Goal: Task Accomplishment & Management: Use online tool/utility

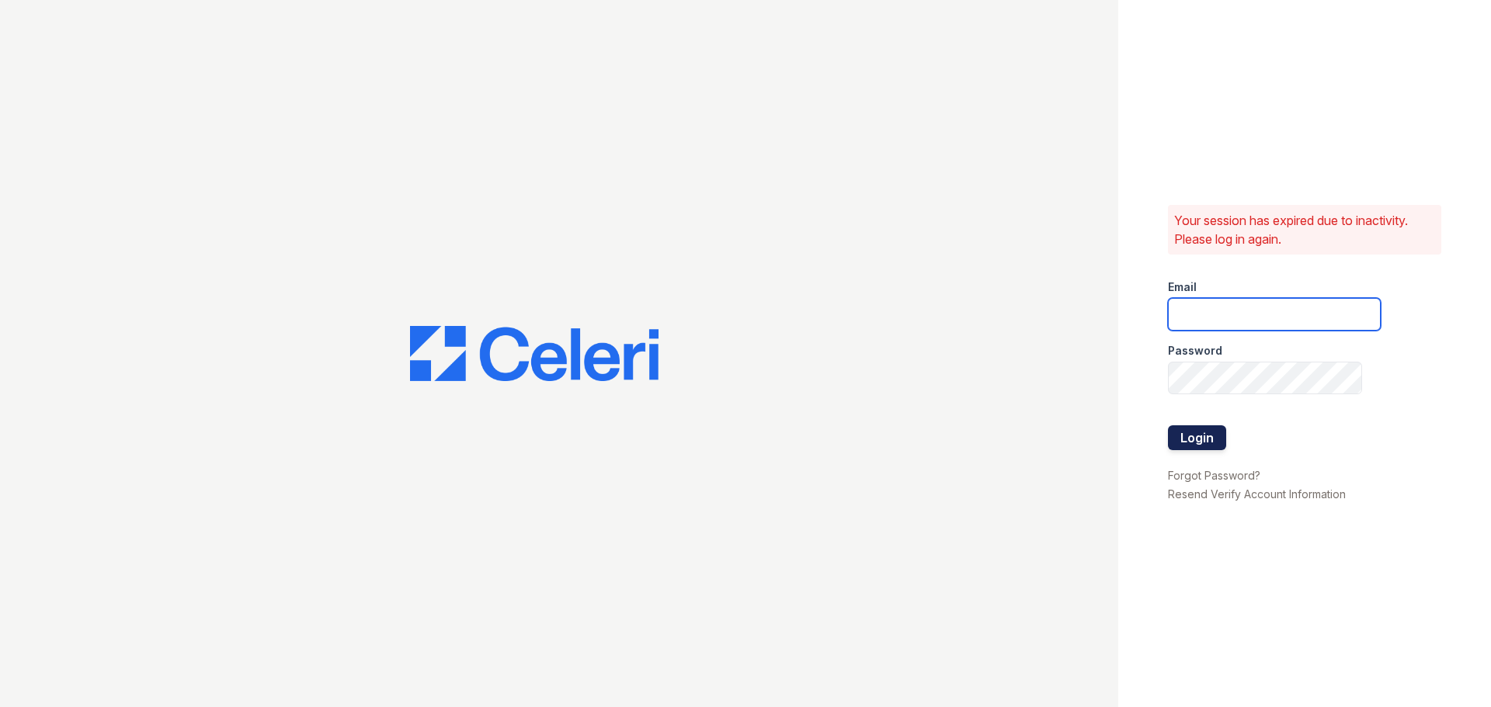
type input "[EMAIL_ADDRESS][DOMAIN_NAME]"
click at [1200, 442] on button "Login" at bounding box center [1197, 438] width 58 height 25
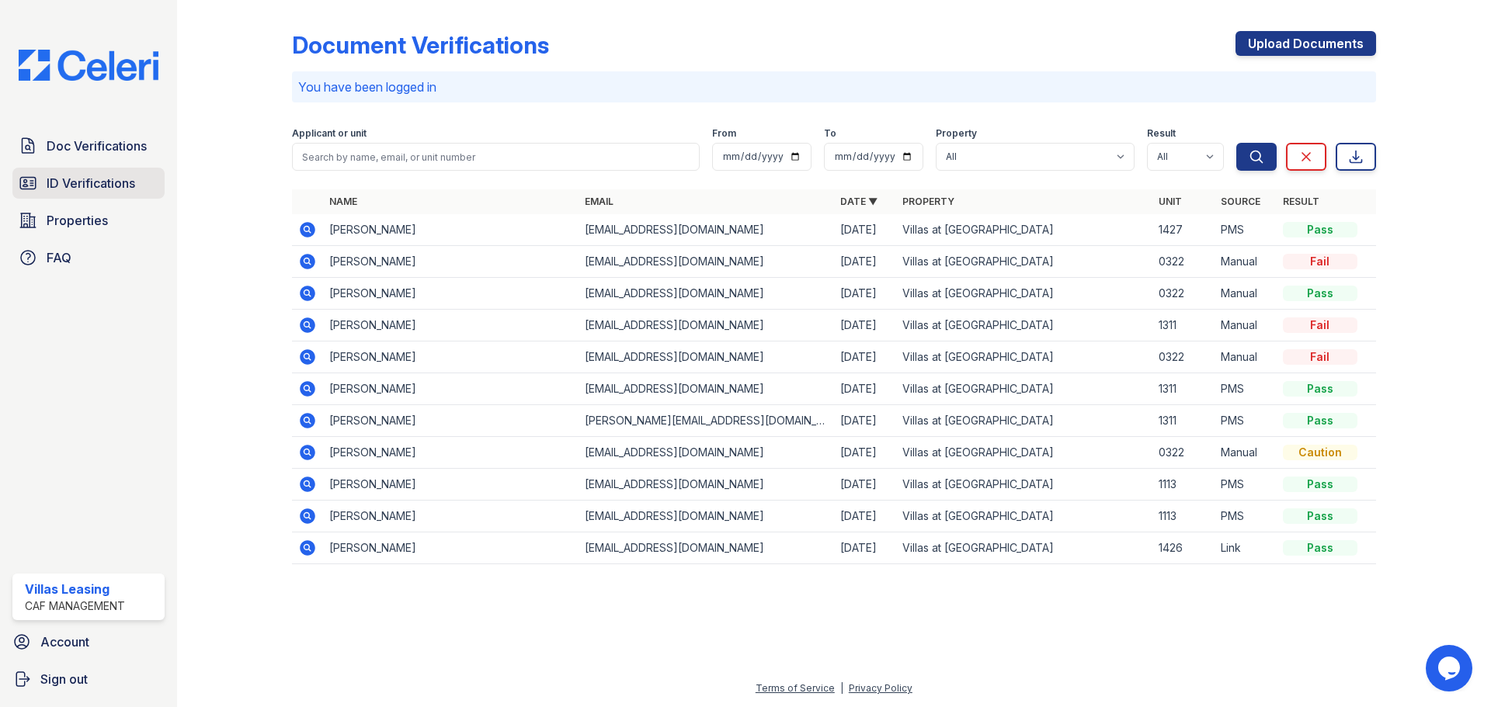
click at [93, 186] on span "ID Verifications" at bounding box center [91, 183] width 89 height 19
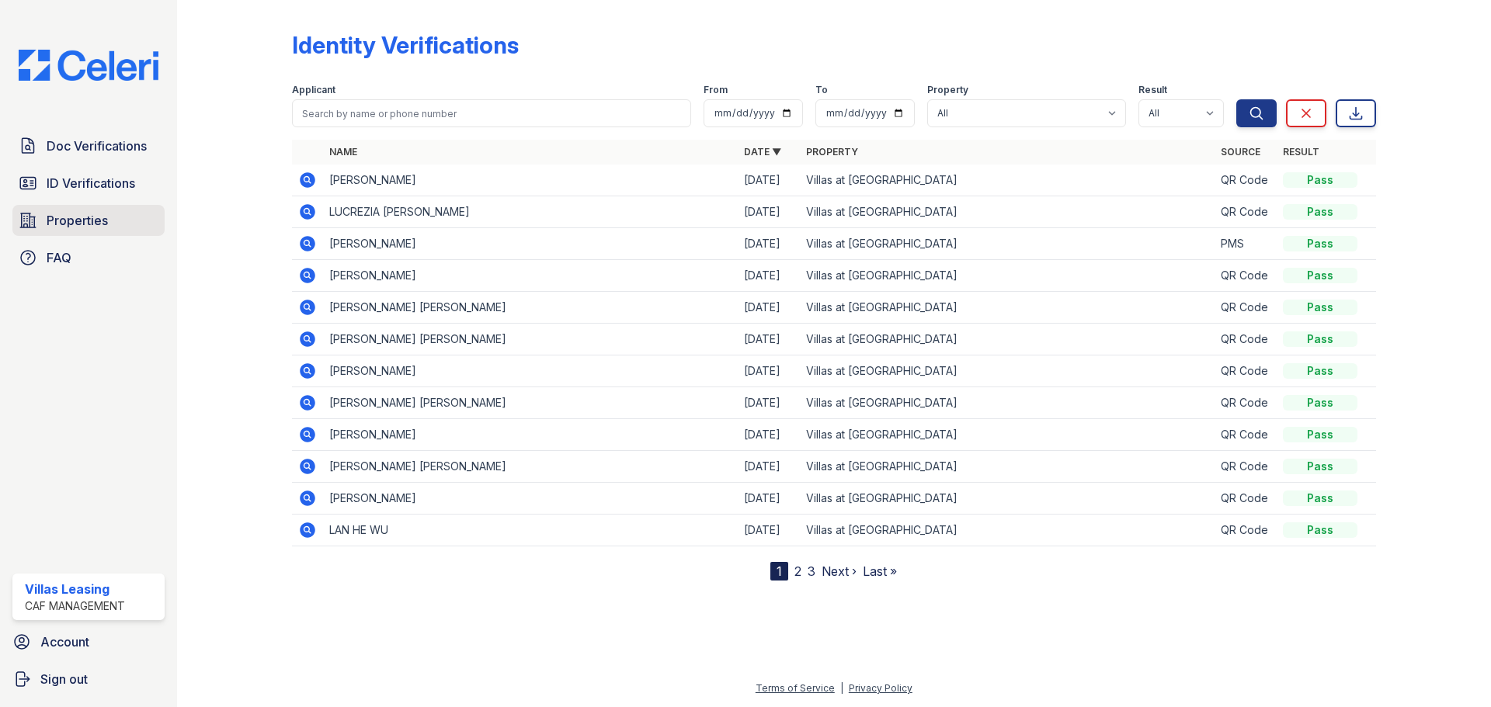
click at [91, 226] on span "Properties" at bounding box center [77, 220] width 61 height 19
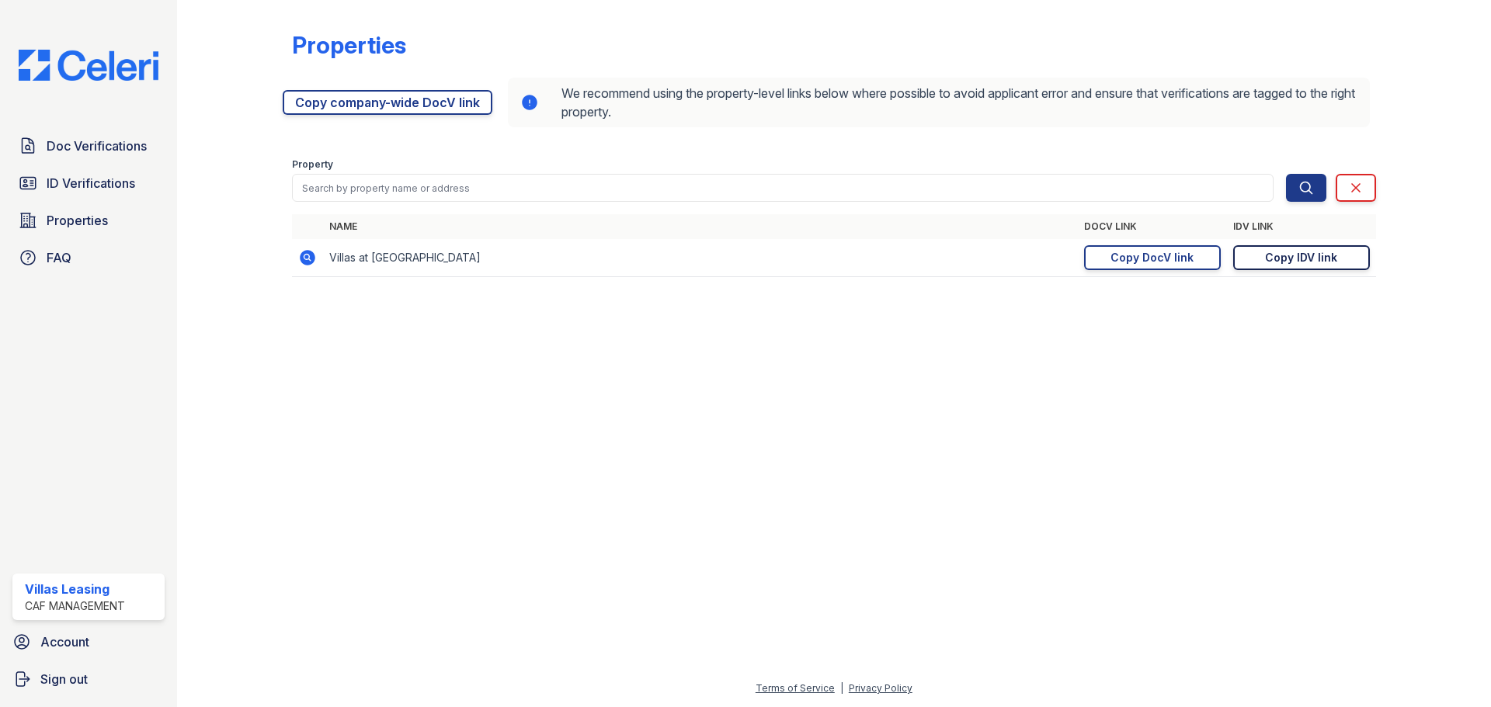
click at [1274, 262] on div "Copy IDV link" at bounding box center [1301, 258] width 72 height 16
